Goal: Task Accomplishment & Management: Manage account settings

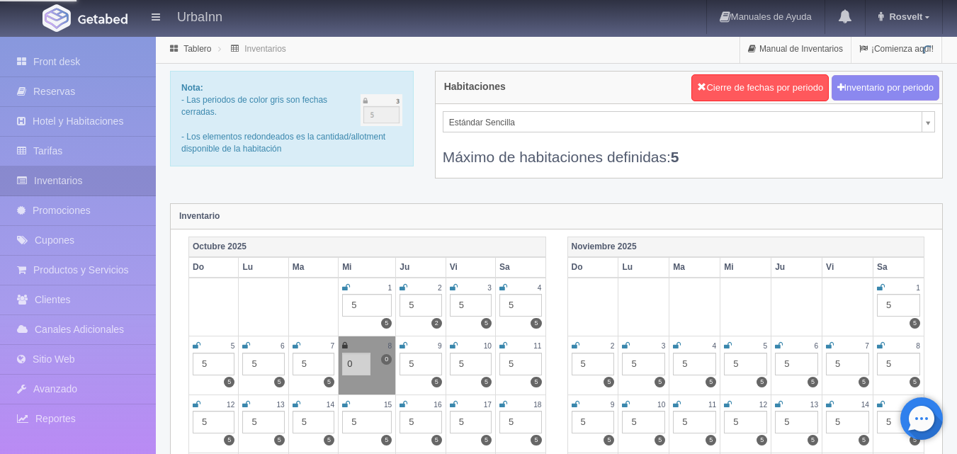
click at [751, 148] on div "Máximo de habitaciones definidas: 5" at bounding box center [689, 149] width 492 height 35
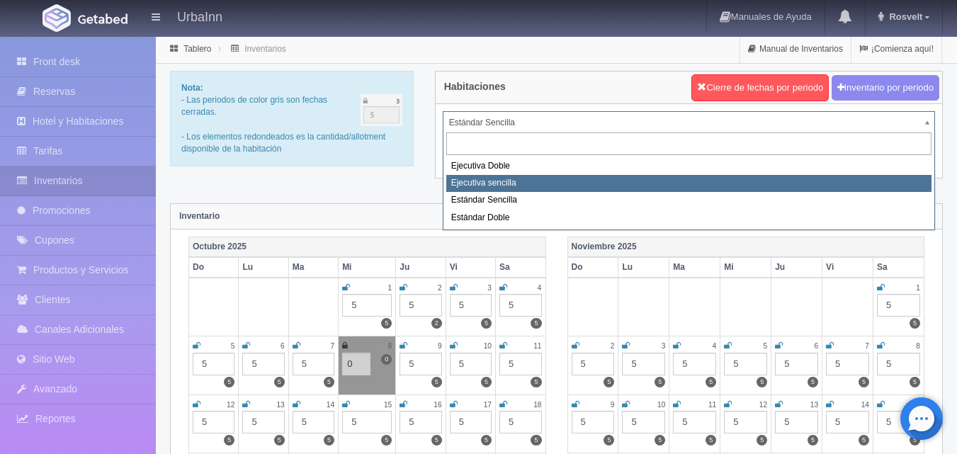
select select "1738"
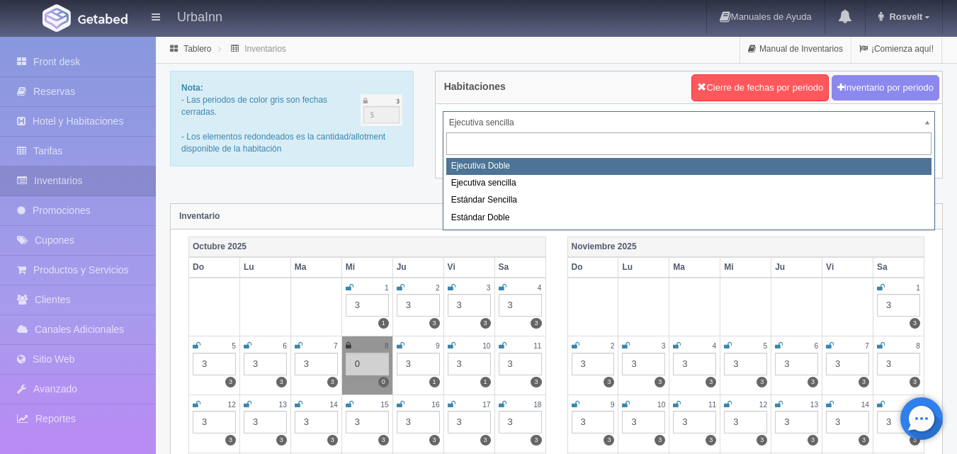
select select "1732"
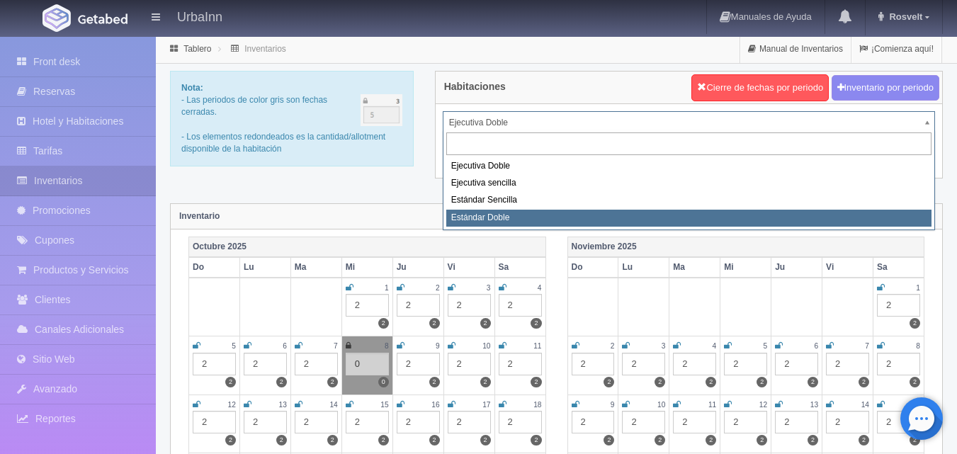
select select "1740"
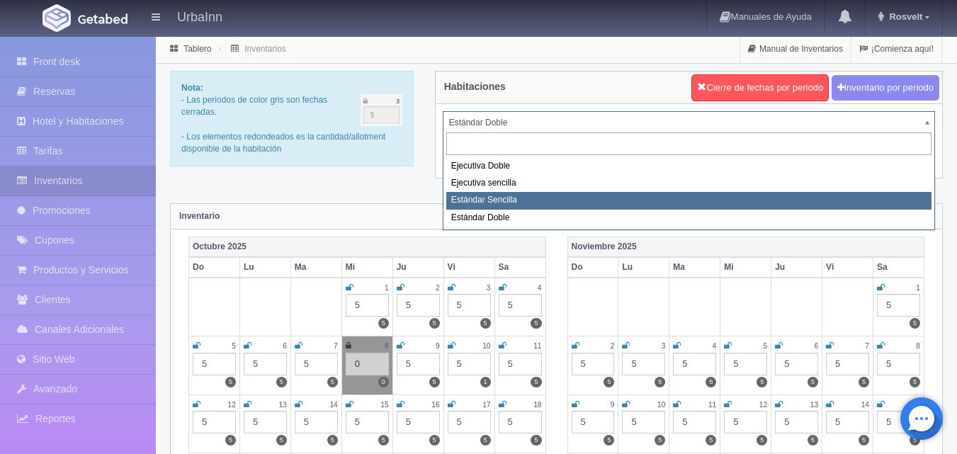
select select "1739"
